Goal: Transaction & Acquisition: Purchase product/service

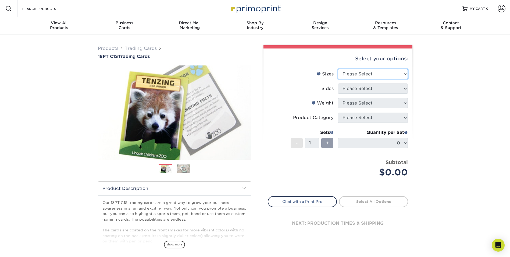
click at [375, 73] on select "Please Select 2.5" x 3.5"" at bounding box center [373, 74] width 70 height 10
select select "2.50x3.50"
click at [338, 69] on select "Please Select 2.5" x 3.5"" at bounding box center [373, 74] width 70 height 10
click at [372, 89] on select "Please Select Print Both Sides Print Front Only" at bounding box center [373, 88] width 70 height 10
select select "13abbda7-1d64-4f25-8bb2-c179b224825d"
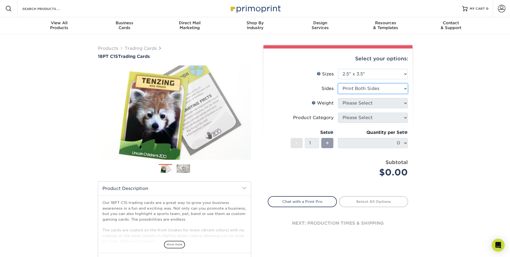
click at [338, 83] on select "Please Select Print Both Sides Print Front Only" at bounding box center [373, 88] width 70 height 10
click at [372, 103] on select "Please Select 18PT C1S" at bounding box center [373, 103] width 70 height 10
select select "18PTC1S"
click at [338, 98] on select "Please Select 18PT C1S" at bounding box center [373, 103] width 70 height 10
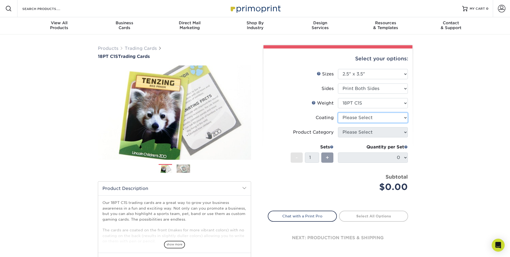
click at [371, 119] on select at bounding box center [373, 117] width 70 height 10
select select "1e8116af-acfc-44b1-83dc-8181aa338834"
click at [338, 112] on select at bounding box center [373, 117] width 70 height 10
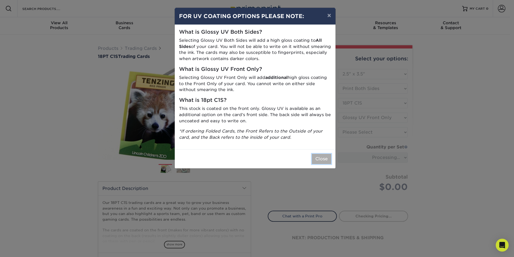
click at [316, 156] on button "Close" at bounding box center [321, 159] width 19 height 10
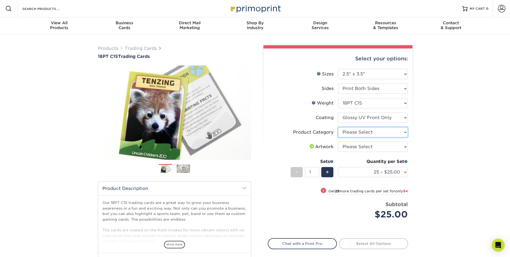
click at [367, 134] on select "Please Select Trading Cards" at bounding box center [373, 132] width 70 height 10
select select "c2f9bce9-36c2-409d-b101-c29d9d031e18"
click at [338, 127] on select "Please Select Trading Cards" at bounding box center [373, 132] width 70 height 10
click at [368, 149] on select "Please Select I will upload files I need a design - $100" at bounding box center [373, 147] width 70 height 10
select select "upload"
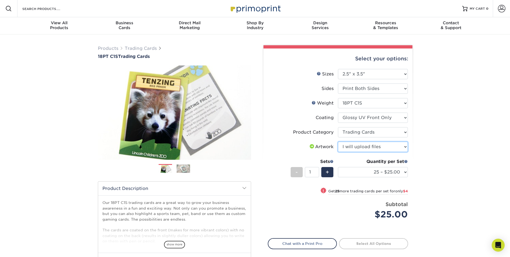
click at [338, 142] on select "Please Select I will upload files I need a design - $100" at bounding box center [373, 147] width 70 height 10
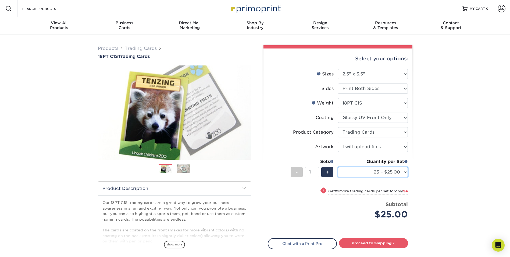
click at [377, 173] on select "25 – $25.00 50 – $29.00 75 – $37.00 100 – $41.00 250 – $48.00 500 – $58.00 1000…" at bounding box center [373, 172] width 70 height 10
select select "500 – $58.00"
click at [338, 167] on select "25 – $25.00 50 – $29.00 75 – $37.00 100 – $41.00 250 – $48.00 500 – $58.00 1000…" at bounding box center [373, 172] width 70 height 10
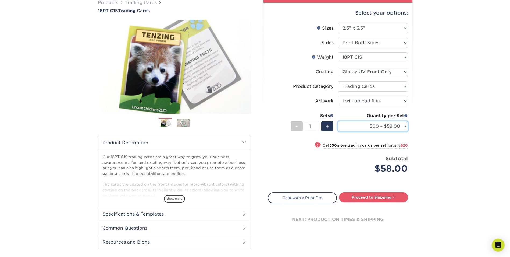
scroll to position [54, 0]
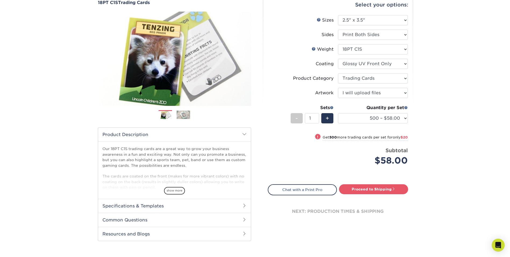
click at [378, 182] on div "Select your options: Sizes Help Sizes Please Select 2.5" x 3.5" Sides Please Se…" at bounding box center [338, 113] width 149 height 237
click at [378, 186] on link "Proceed to Shipping" at bounding box center [373, 189] width 69 height 10
type input "Set 1"
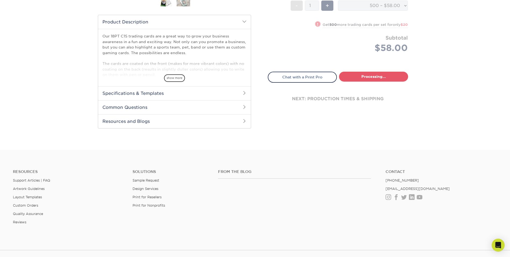
select select "83486e31-025a-419b-9d13-e628b4ff6c11"
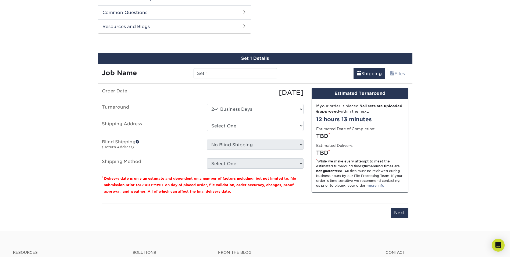
scroll to position [268, 0]
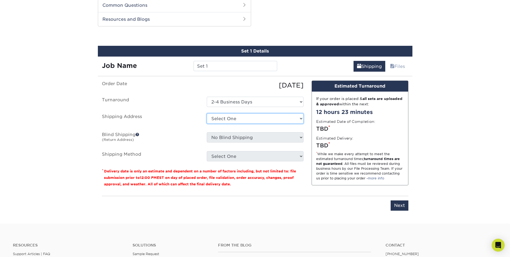
click at [245, 117] on select "Select One + Add New Address - Login" at bounding box center [255, 118] width 97 height 10
click at [174, 118] on label "Shipping Address" at bounding box center [150, 119] width 105 height 12
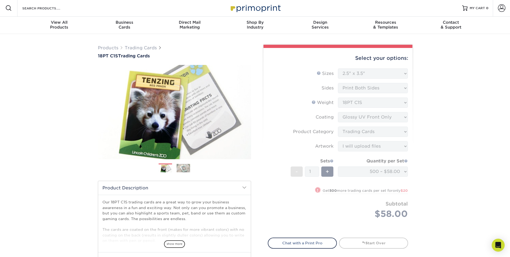
scroll to position [0, 0]
click at [503, 9] on span at bounding box center [502, 9] width 8 height 8
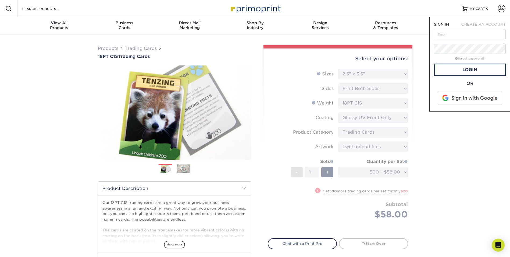
click at [474, 24] on span "CREATE AN ACCOUNT" at bounding box center [484, 24] width 44 height 4
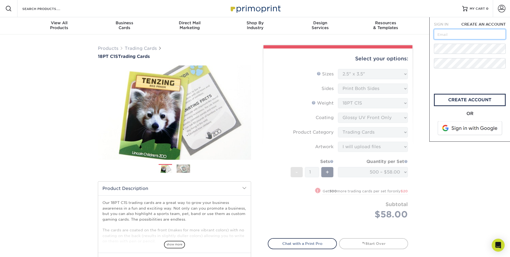
click at [443, 33] on input "text" at bounding box center [470, 34] width 72 height 10
type input "Cmcundiff@yahoo.com"
click at [474, 100] on link "create account" at bounding box center [470, 100] width 72 height 12
click at [460, 30] on input "text" at bounding box center [470, 34] width 72 height 10
click at [500, 8] on span at bounding box center [502, 9] width 8 height 8
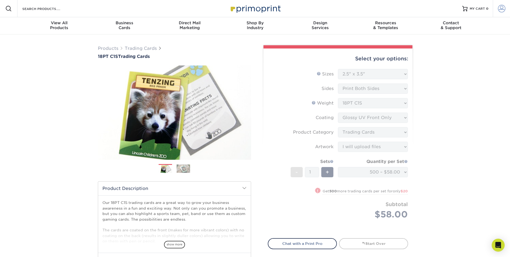
click at [502, 8] on span at bounding box center [502, 9] width 8 height 8
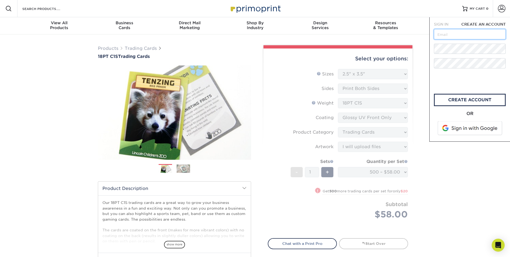
click at [468, 33] on input "text" at bounding box center [470, 34] width 72 height 10
type input "Cmcundiff@yahoo.com"
click at [469, 54] on form "SIGN IN CREATE AN ACCOUNT Cmcundiff@yahoo.com All fields are required. Account …" at bounding box center [470, 79] width 72 height 115
click at [445, 25] on span "SIGN IN" at bounding box center [441, 24] width 15 height 4
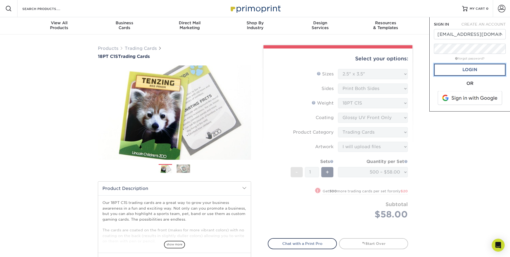
click at [456, 72] on link "Login" at bounding box center [470, 69] width 72 height 12
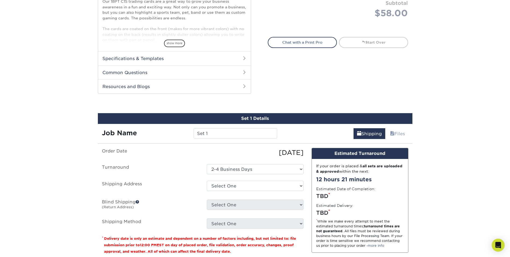
scroll to position [161, 0]
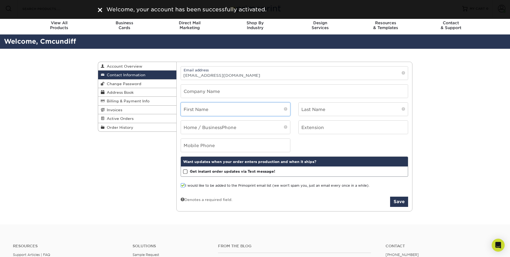
click at [232, 108] on input "text" at bounding box center [235, 109] width 109 height 13
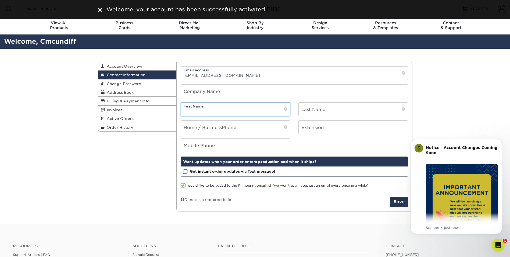
type input "[PERSON_NAME]"
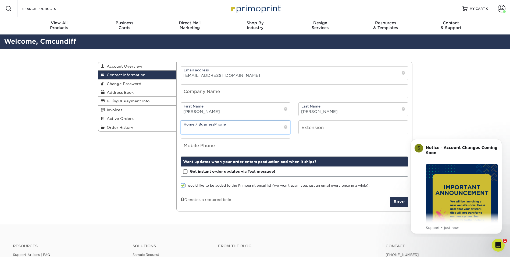
click at [236, 131] on input "tel" at bounding box center [235, 127] width 109 height 13
type input "8064455800"
type input "ATTN: IM"
click at [207, 147] on input "tel" at bounding box center [235, 145] width 109 height 13
type input "8064455800"
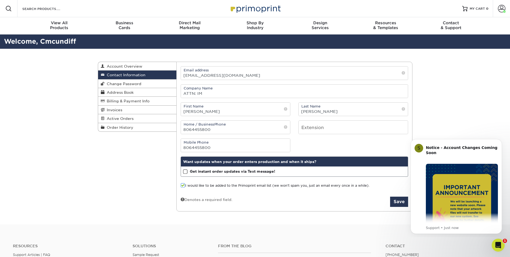
click at [174, 156] on div "Contact Information Account Overview Contact Information Change Password Addres…" at bounding box center [255, 137] width 323 height 176
click at [186, 169] on span at bounding box center [185, 171] width 5 height 5
click at [0, 0] on input "Get instant order updates via Text message!" at bounding box center [0, 0] width 0 height 0
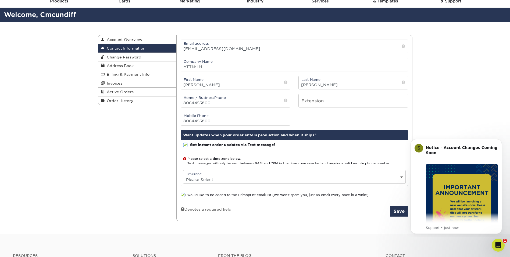
scroll to position [27, 0]
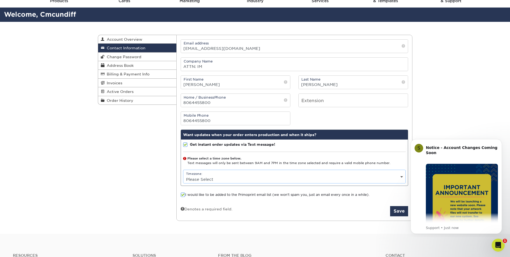
click at [220, 181] on select "Please Select (GMT -12:00) Eniwetok, Kwajalein (GMT -11:00) Midway Island, Samo…" at bounding box center [295, 179] width 222 height 8
select select "-6.0"
click at [184, 175] on select "Please Select (GMT -12:00) Eniwetok, Kwajalein (GMT -11:00) Midway Island, Samo…" at bounding box center [295, 179] width 222 height 8
click at [396, 211] on button "Save" at bounding box center [399, 211] width 18 height 10
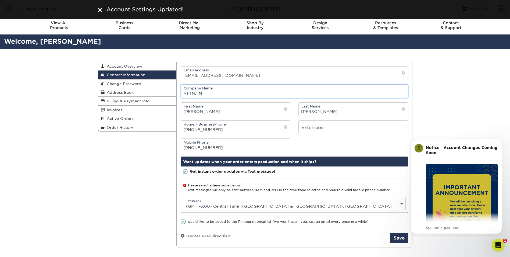
click at [227, 93] on input "ATTN: IM" at bounding box center [294, 90] width 227 height 13
drag, startPoint x: 204, startPoint y: 89, endPoint x: 170, endPoint y: 94, distance: 34.0
click at [170, 62] on div "Contact Information Account Overview Contact Information Change Password Addres…" at bounding box center [255, 62] width 315 height 0
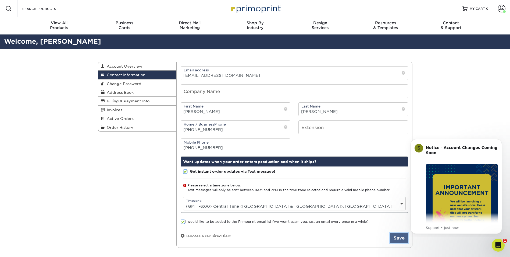
click at [398, 237] on button "Save" at bounding box center [399, 238] width 18 height 10
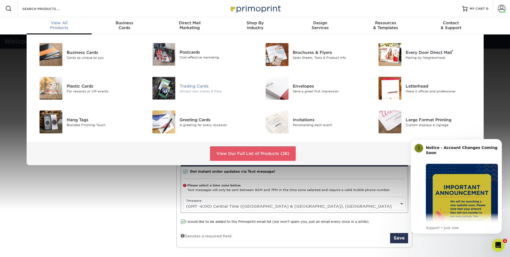
click at [200, 87] on div "Trading Cards" at bounding box center [215, 86] width 71 height 6
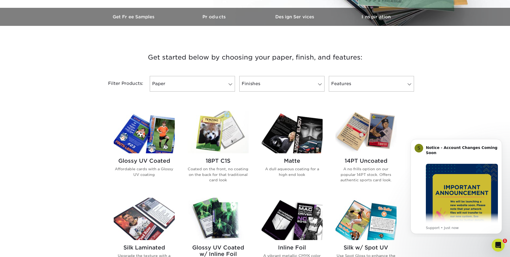
scroll to position [161, 0]
click at [216, 133] on img at bounding box center [218, 132] width 61 height 42
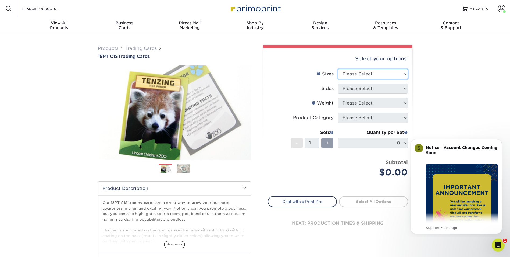
click at [380, 72] on select "Please Select 2.5" x 3.5"" at bounding box center [373, 74] width 70 height 10
select select "2.50x3.50"
click at [338, 69] on select "Please Select 2.5" x 3.5"" at bounding box center [373, 74] width 70 height 10
click at [367, 93] on select "Please Select Print Both Sides Print Front Only" at bounding box center [373, 88] width 70 height 10
select select "13abbda7-1d64-4f25-8bb2-c179b224825d"
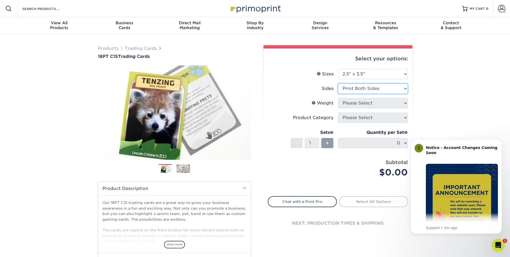
click at [338, 83] on select "Please Select Print Both Sides Print Front Only" at bounding box center [373, 88] width 70 height 10
click at [368, 103] on select "Please Select 18PT C1S" at bounding box center [373, 103] width 70 height 10
select select "18PTC1S"
click at [338, 98] on select "Please Select 18PT C1S" at bounding box center [373, 103] width 70 height 10
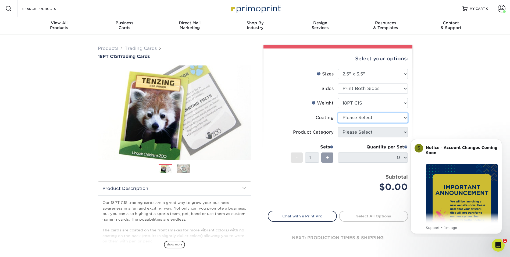
click at [368, 118] on select at bounding box center [373, 117] width 70 height 10
select select "1e8116af-acfc-44b1-83dc-8181aa338834"
click at [338, 112] on select at bounding box center [373, 117] width 70 height 10
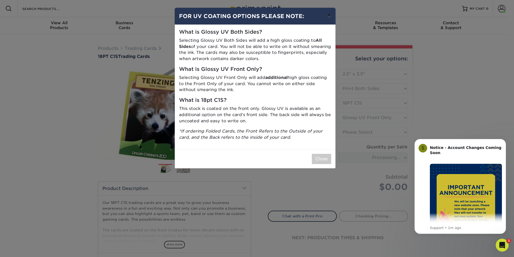
click at [328, 17] on button "×" at bounding box center [329, 15] width 12 height 15
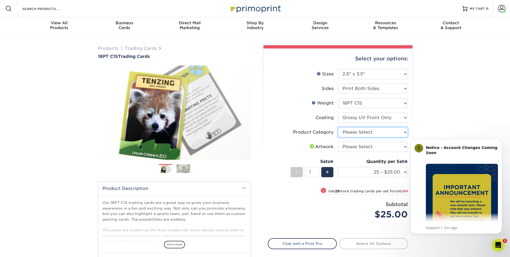
click at [361, 132] on select "Please Select Trading Cards" at bounding box center [373, 132] width 70 height 10
select select "c2f9bce9-36c2-409d-b101-c29d9d031e18"
click at [338, 127] on select "Please Select Trading Cards" at bounding box center [373, 132] width 70 height 10
click at [364, 146] on select "Please Select I will upload files I need a design - $100" at bounding box center [373, 147] width 70 height 10
click at [338, 142] on select "Please Select I will upload files I need a design - $100" at bounding box center [373, 147] width 70 height 10
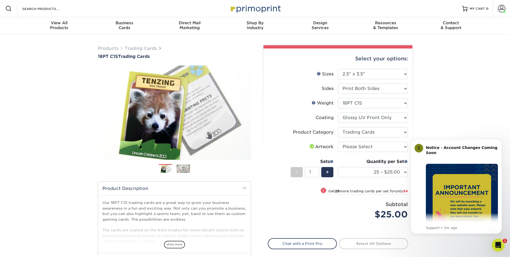
click at [372, 170] on div "Quantity per Set 25 – $25.00 50 – $29.00 75 – $37.00 100 – $41.00 250 – $48.00 …" at bounding box center [373, 170] width 70 height 25
click at [373, 145] on select "Please Select I will upload files I need a design - $100" at bounding box center [373, 147] width 70 height 10
select select "upload"
click at [338, 142] on select "Please Select I will upload files I need a design - $100" at bounding box center [373, 147] width 70 height 10
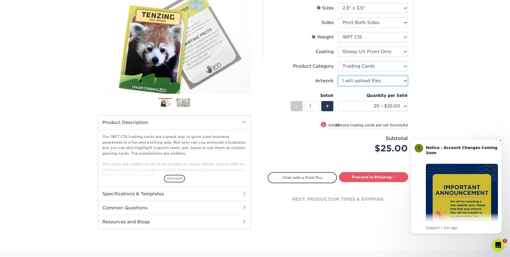
scroll to position [81, 0]
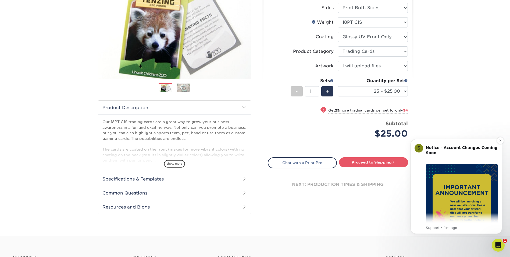
click at [457, 177] on img "Message content" at bounding box center [462, 200] width 72 height 72
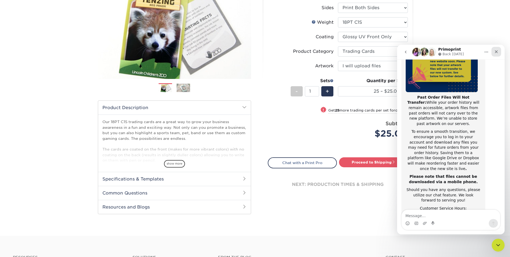
scroll to position [85, 0]
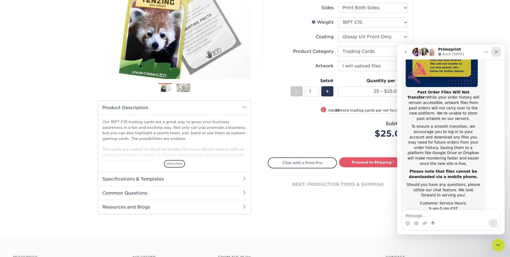
click at [496, 54] on div "Close" at bounding box center [497, 52] width 10 height 10
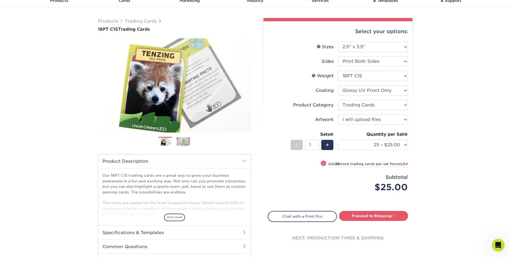
scroll to position [27, 0]
click at [380, 145] on select "25 – $25.00 50 – $29.00 75 – $37.00 100 – $41.00 250 – $48.00 500 – $58.00 1000…" at bounding box center [373, 145] width 70 height 10
select select "500 – $58.00"
click at [338, 140] on select "25 – $25.00 50 – $29.00 75 – $37.00 100 – $41.00 250 – $48.00 500 – $58.00 1000…" at bounding box center [373, 145] width 70 height 10
drag, startPoint x: 350, startPoint y: 180, endPoint x: 356, endPoint y: 175, distance: 7.4
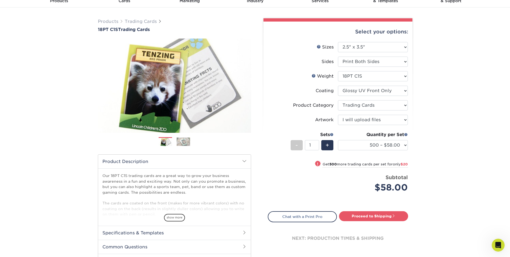
click at [350, 180] on div "Subtotal $58.00" at bounding box center [375, 184] width 66 height 20
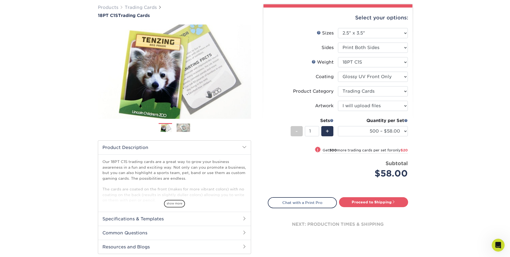
scroll to position [54, 0]
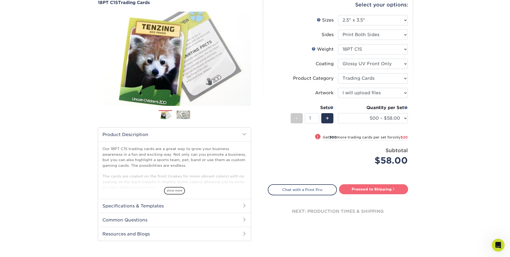
click at [376, 187] on link "Proceed to Shipping" at bounding box center [373, 189] width 69 height 10
type input "Set 1"
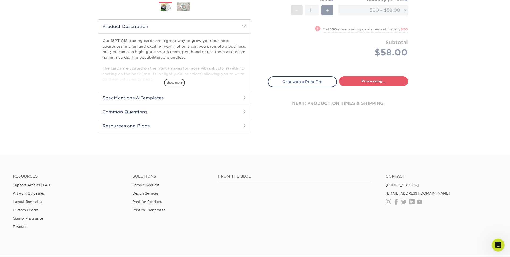
select select "83486e31-025a-419b-9d13-e628b4ff6c11"
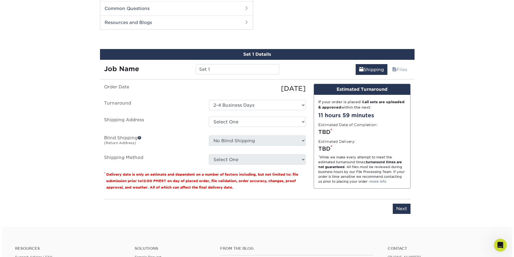
scroll to position [268, 0]
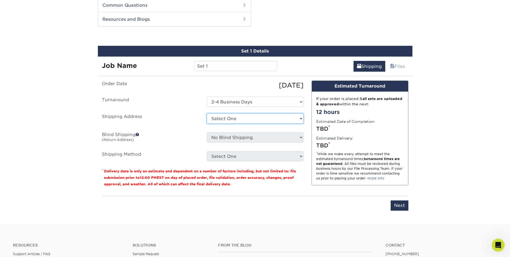
click at [237, 116] on select "Select One + Add New Address" at bounding box center [255, 118] width 97 height 10
select select "newaddress"
click at [207, 113] on select "Select One + Add New Address" at bounding box center [255, 118] width 97 height 10
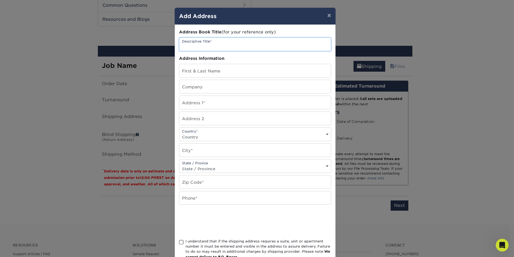
click at [202, 43] on input "text" at bounding box center [255, 44] width 152 height 13
type input "gogos"
type input "[PERSON_NAME]"
type input "[STREET_ADDRESS]"
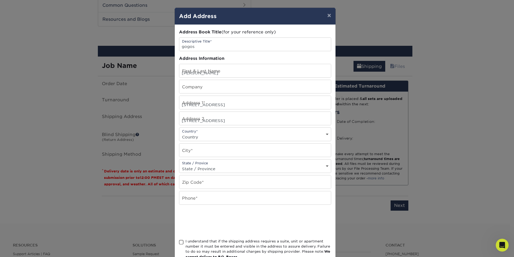
select select "US"
type input "Lubbock"
type input "79413"
type input "[PHONE_NUMBER]"
click at [179, 74] on input "[PERSON_NAME]" at bounding box center [255, 70] width 152 height 13
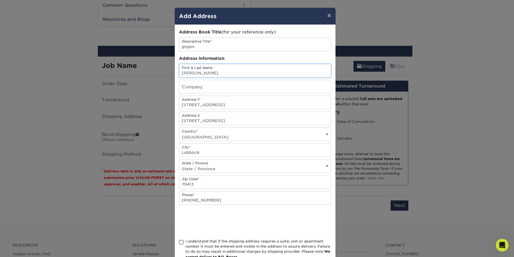
type input "[PERSON_NAME]"
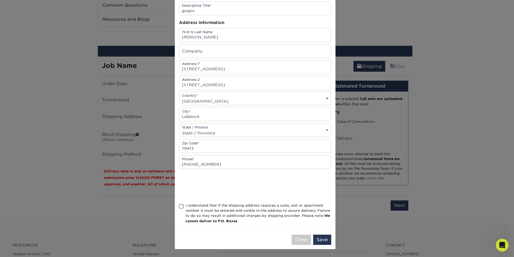
click at [179, 206] on span at bounding box center [181, 206] width 5 height 5
click at [0, 0] on input "I understand that if the shipping address requires a suite, unit or apartment n…" at bounding box center [0, 0] width 0 height 0
click at [319, 236] on button "Save" at bounding box center [322, 239] width 18 height 10
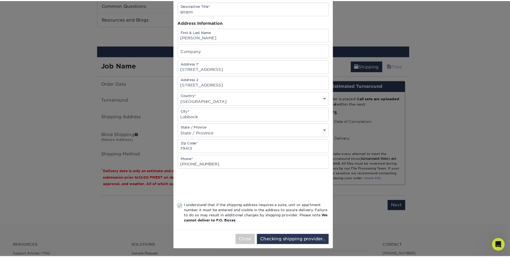
scroll to position [0, 0]
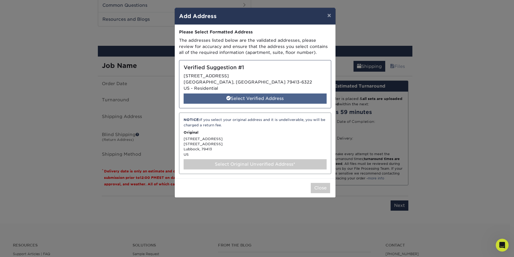
click at [281, 94] on div "Select Verified Address" at bounding box center [255, 98] width 143 height 10
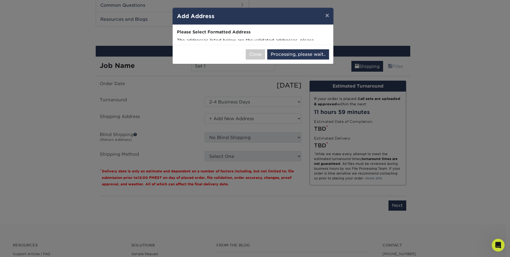
select select "286246"
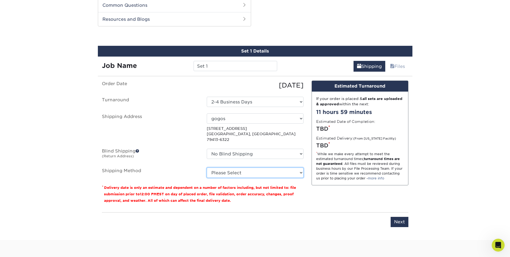
click at [275, 168] on select "Please Select 3 Day Shipping Service (+$18.94) Ground Shipping (+$19.15) 2 Day …" at bounding box center [255, 172] width 97 height 10
select select "02"
click at [207, 167] on select "Please Select 3 Day Shipping Service (+$18.94) Ground Shipping (+$19.15) 2 Day …" at bounding box center [255, 172] width 97 height 10
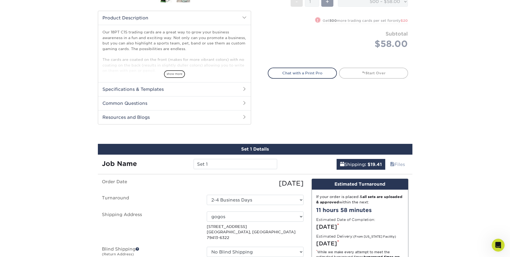
scroll to position [296, 0]
